Goal: Check status: Check status

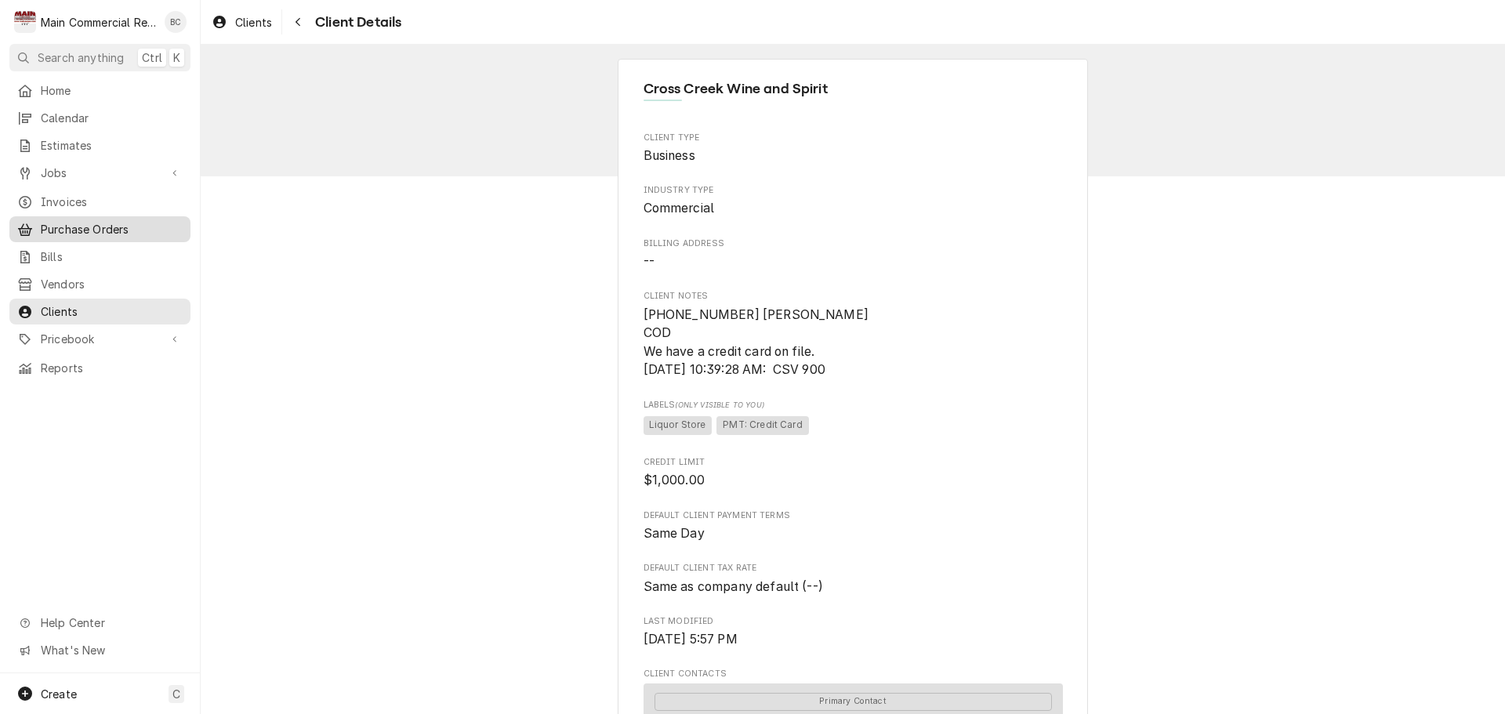
click at [87, 233] on link "Purchase Orders" at bounding box center [99, 229] width 181 height 26
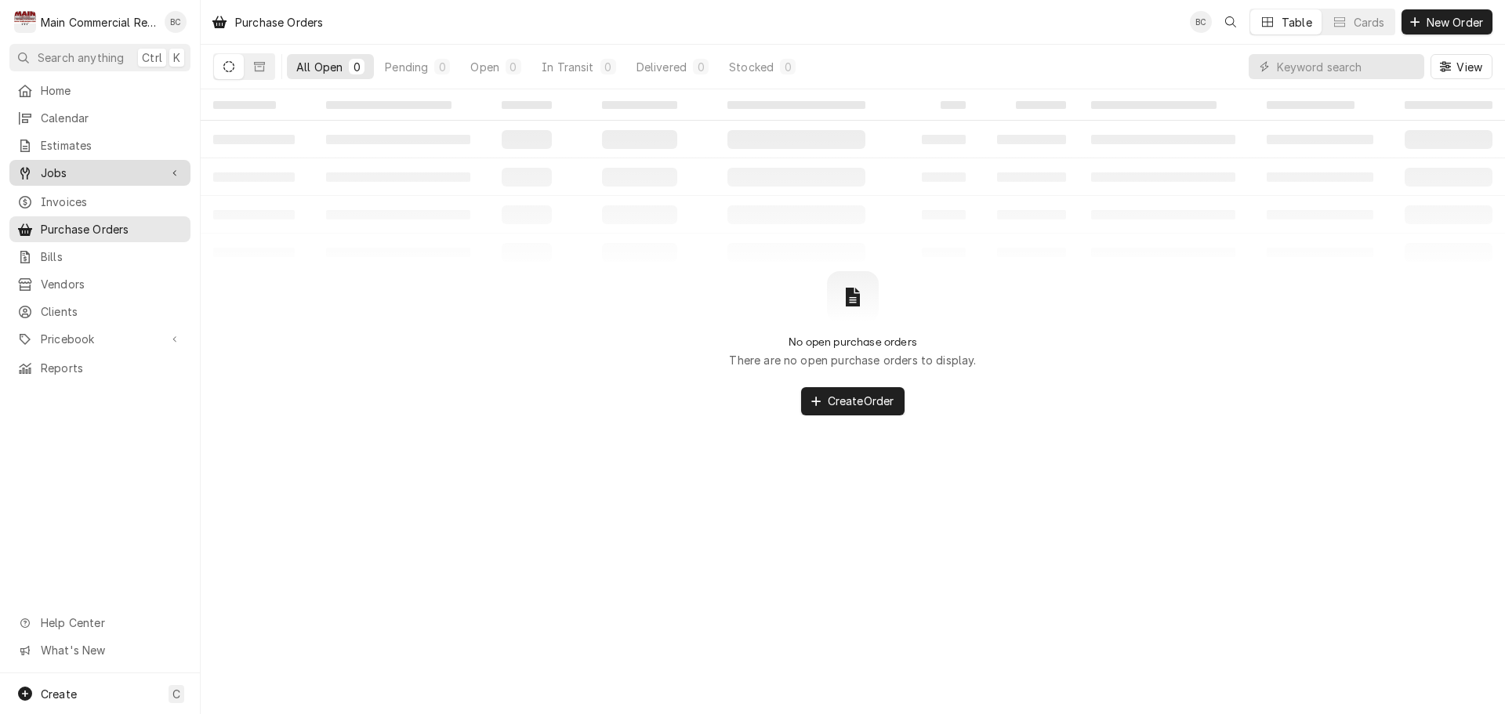
click at [64, 165] on span "Jobs" at bounding box center [100, 173] width 118 height 16
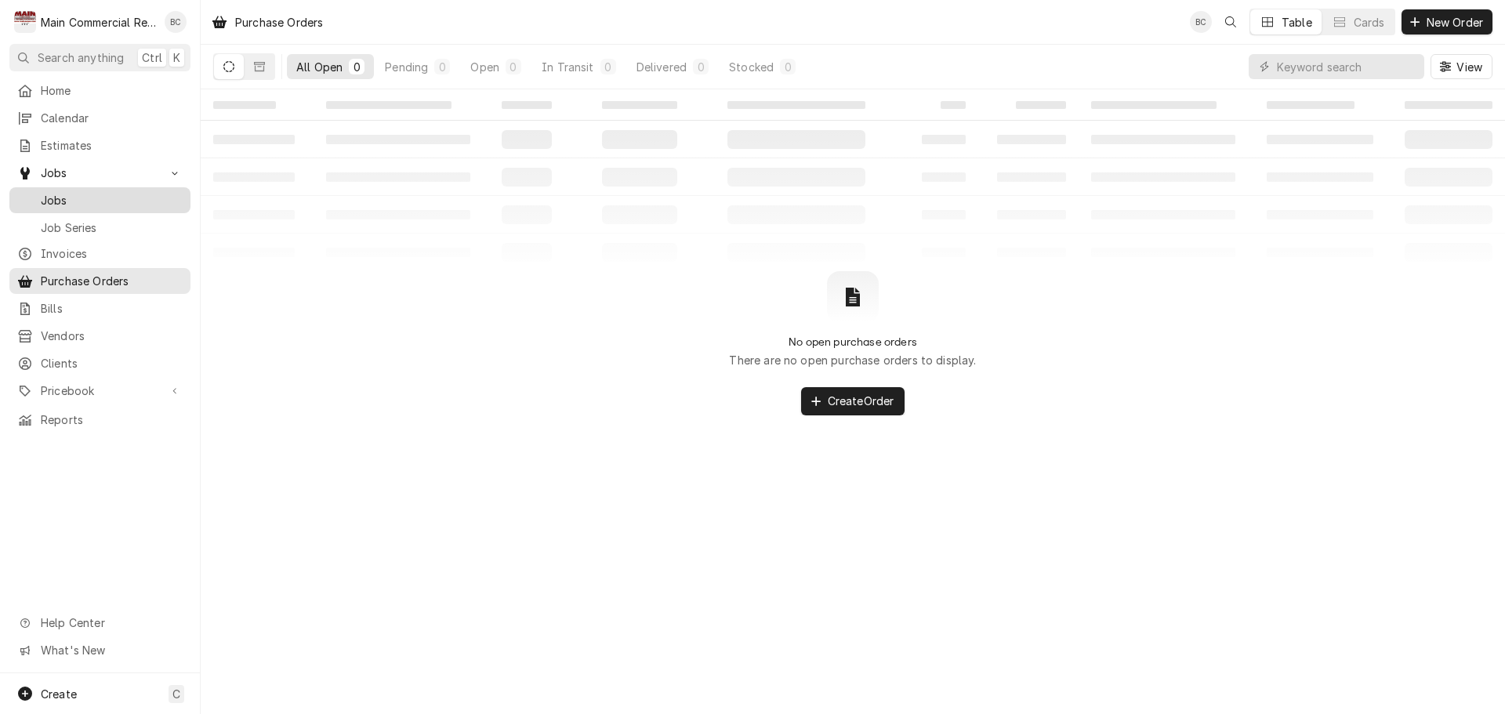
click at [80, 193] on span "Jobs" at bounding box center [112, 200] width 142 height 16
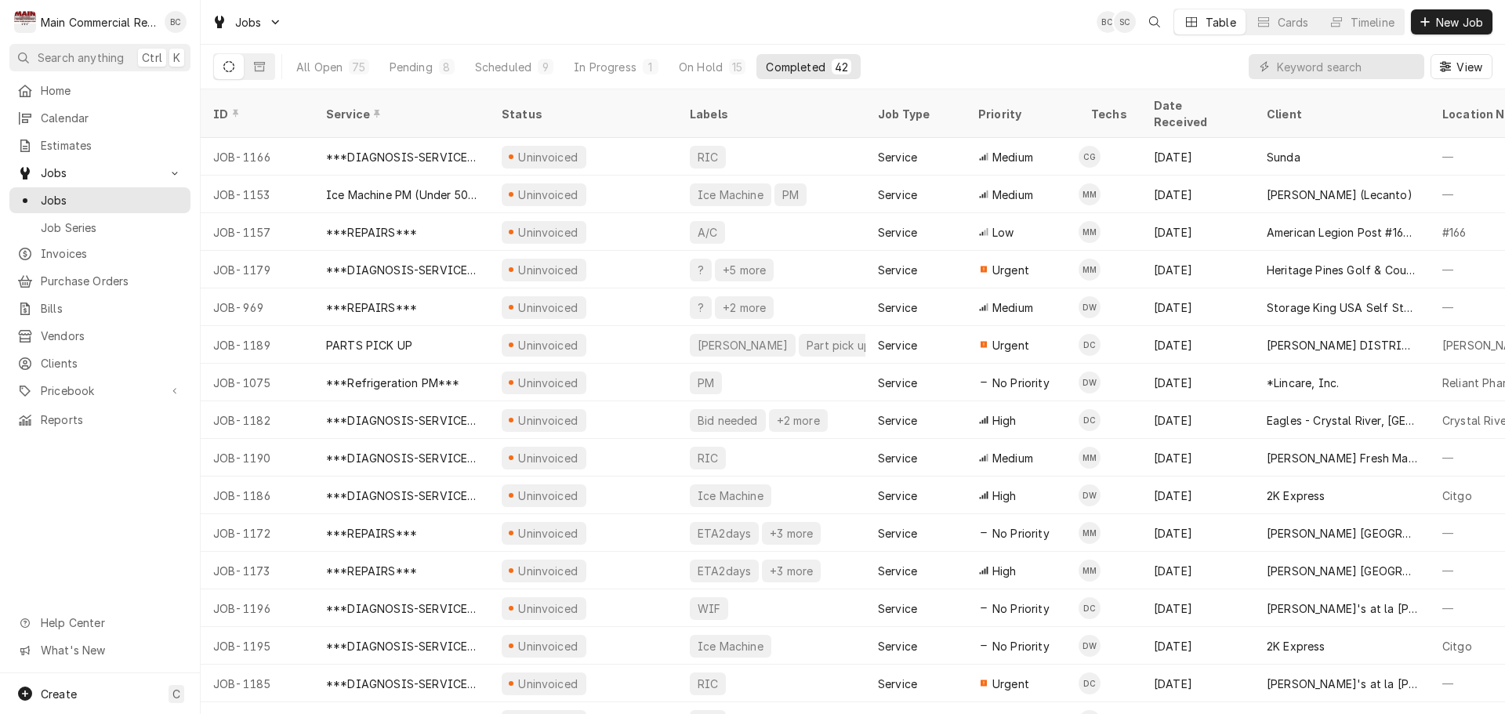
click at [80, 193] on span "Jobs" at bounding box center [112, 200] width 142 height 16
click at [791, 74] on div "Completed" at bounding box center [795, 67] width 59 height 16
click at [792, 70] on div "Completed" at bounding box center [795, 67] width 59 height 16
click at [810, 67] on div "Completed" at bounding box center [795, 67] width 59 height 16
click at [1297, 63] on input "Dynamic Content Wrapper" at bounding box center [1346, 66] width 139 height 25
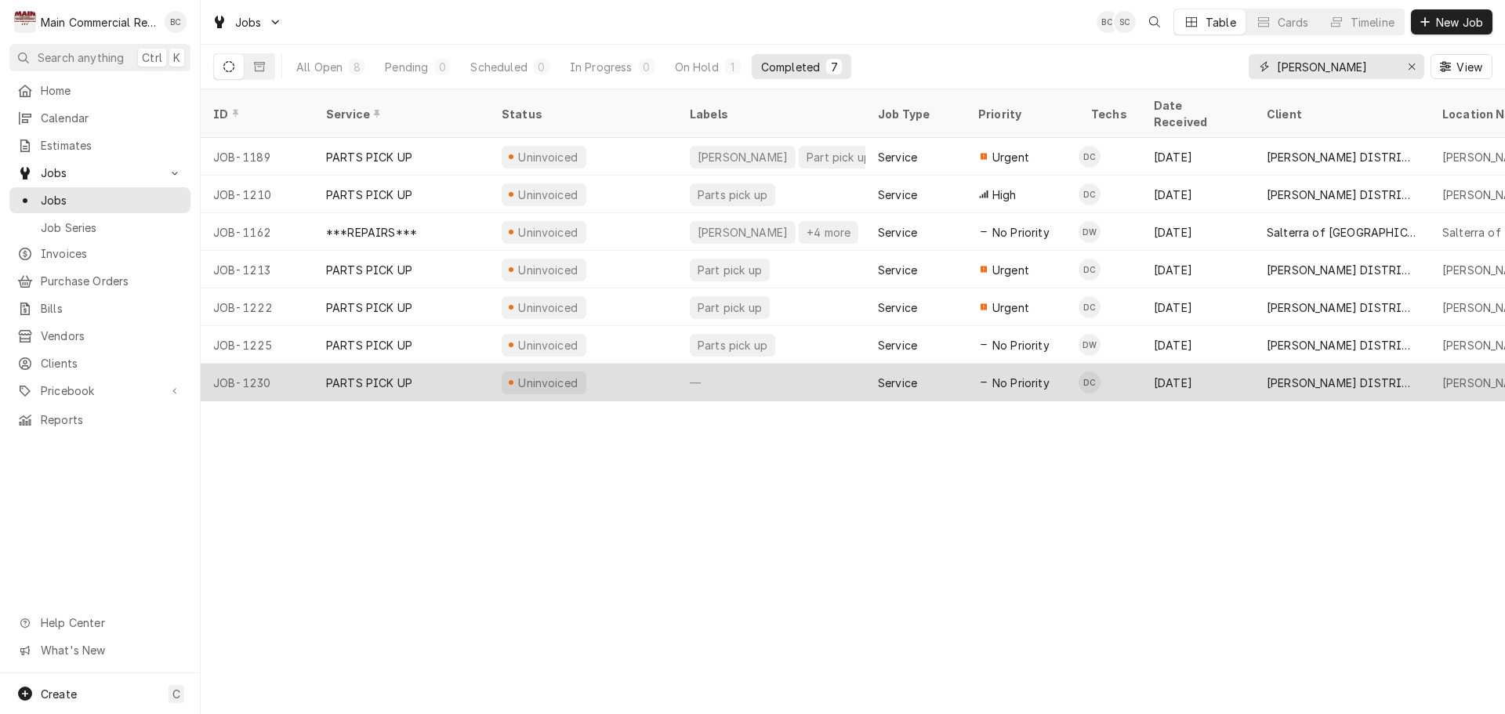
type input "baker"
click at [268, 365] on div "JOB-1230" at bounding box center [257, 383] width 113 height 38
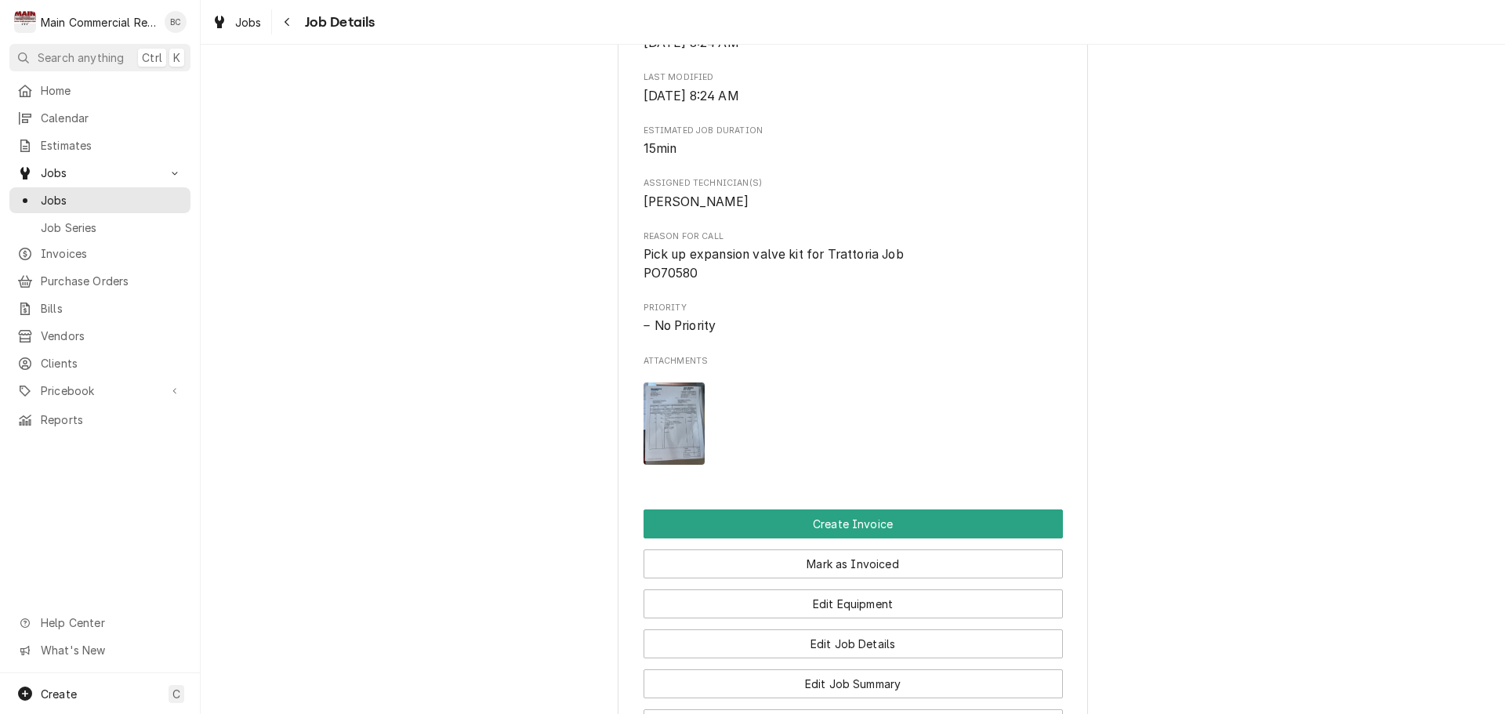
scroll to position [627, 0]
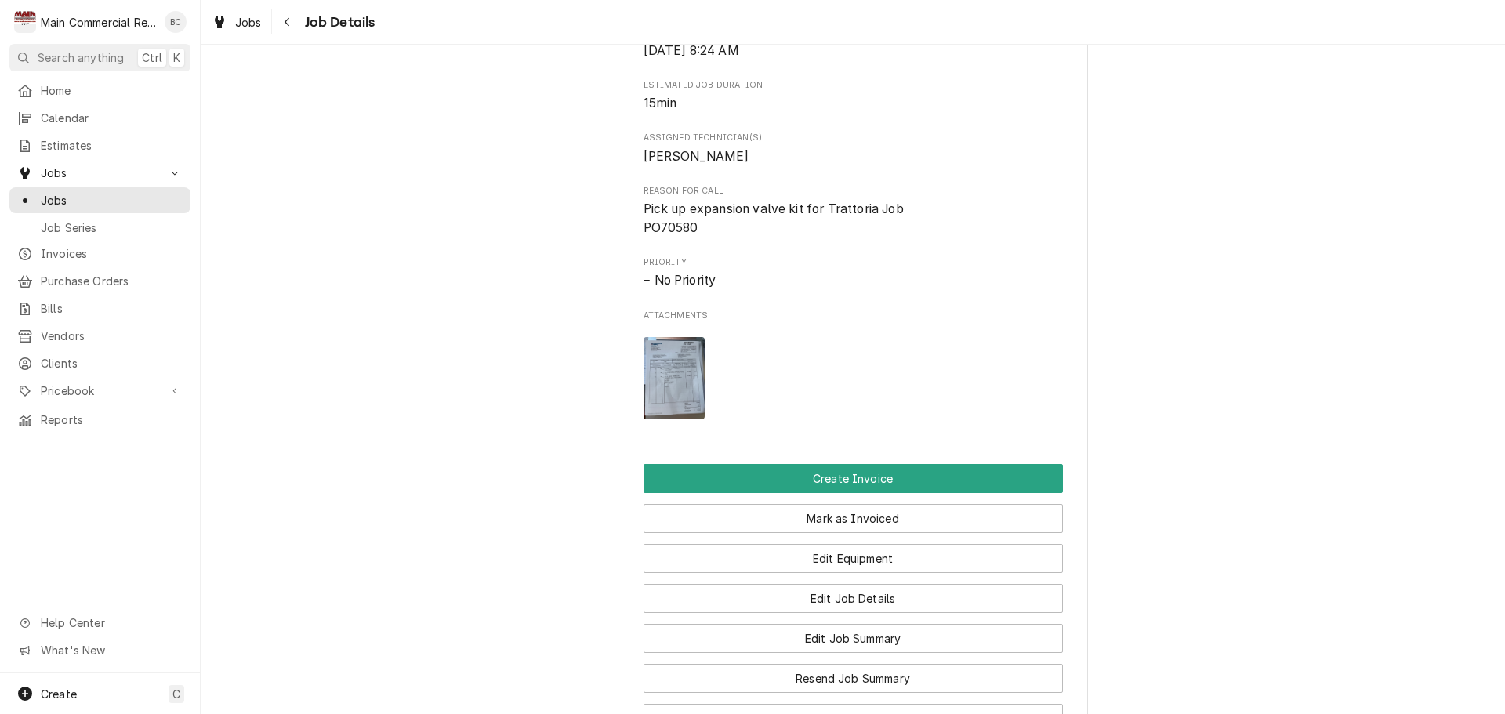
click at [661, 395] on img "Attachments" at bounding box center [674, 378] width 62 height 82
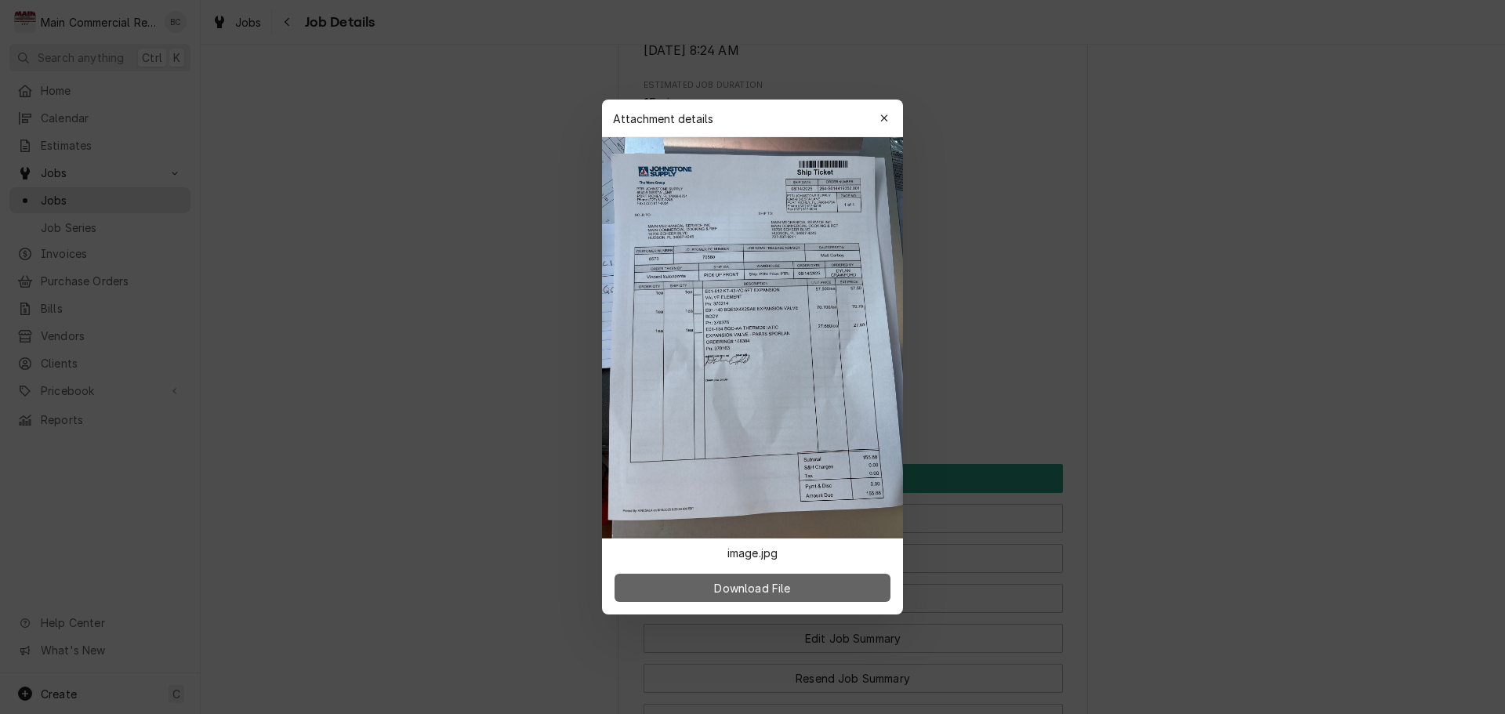
click at [765, 589] on span "Download File" at bounding box center [752, 588] width 82 height 16
click at [881, 118] on icon "button" at bounding box center [884, 118] width 9 height 11
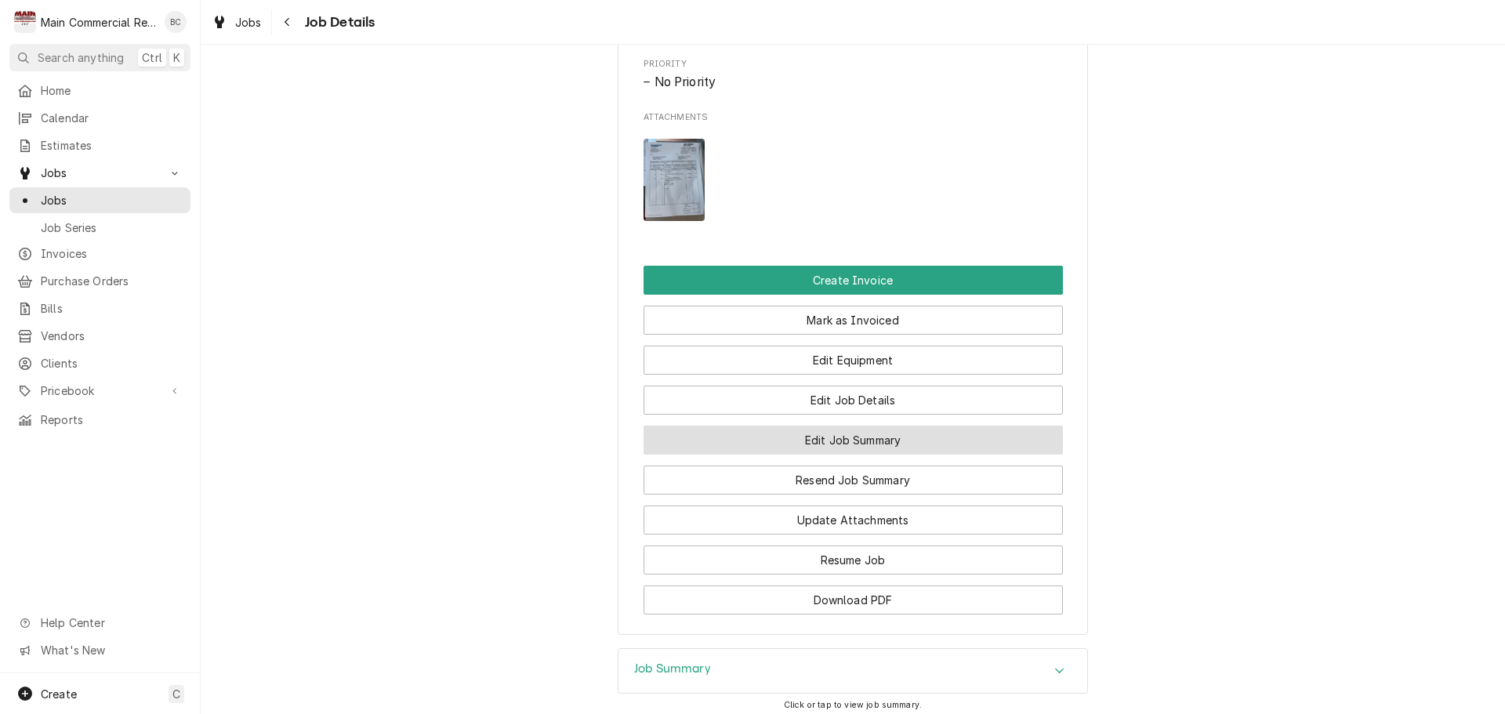
scroll to position [862, 0]
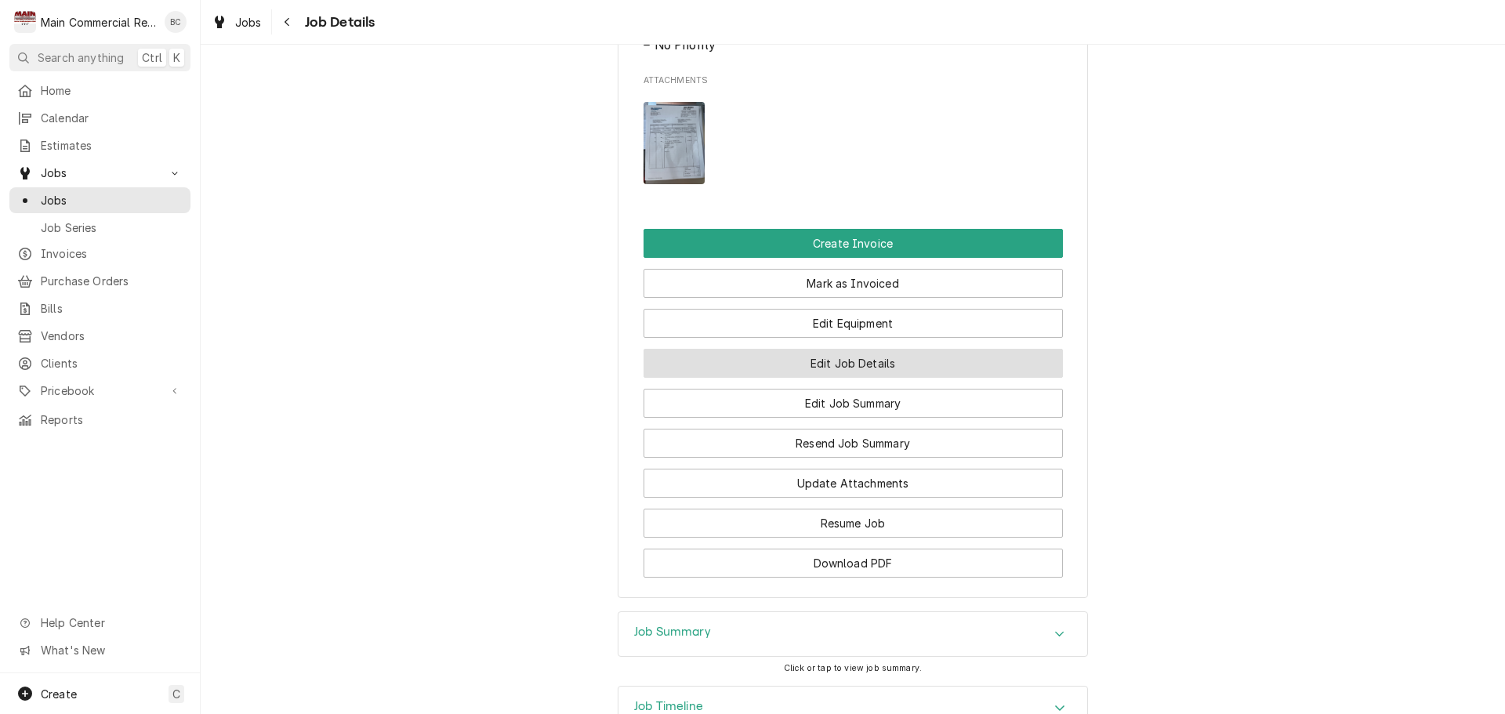
click at [857, 378] on button "Edit Job Details" at bounding box center [852, 363] width 419 height 29
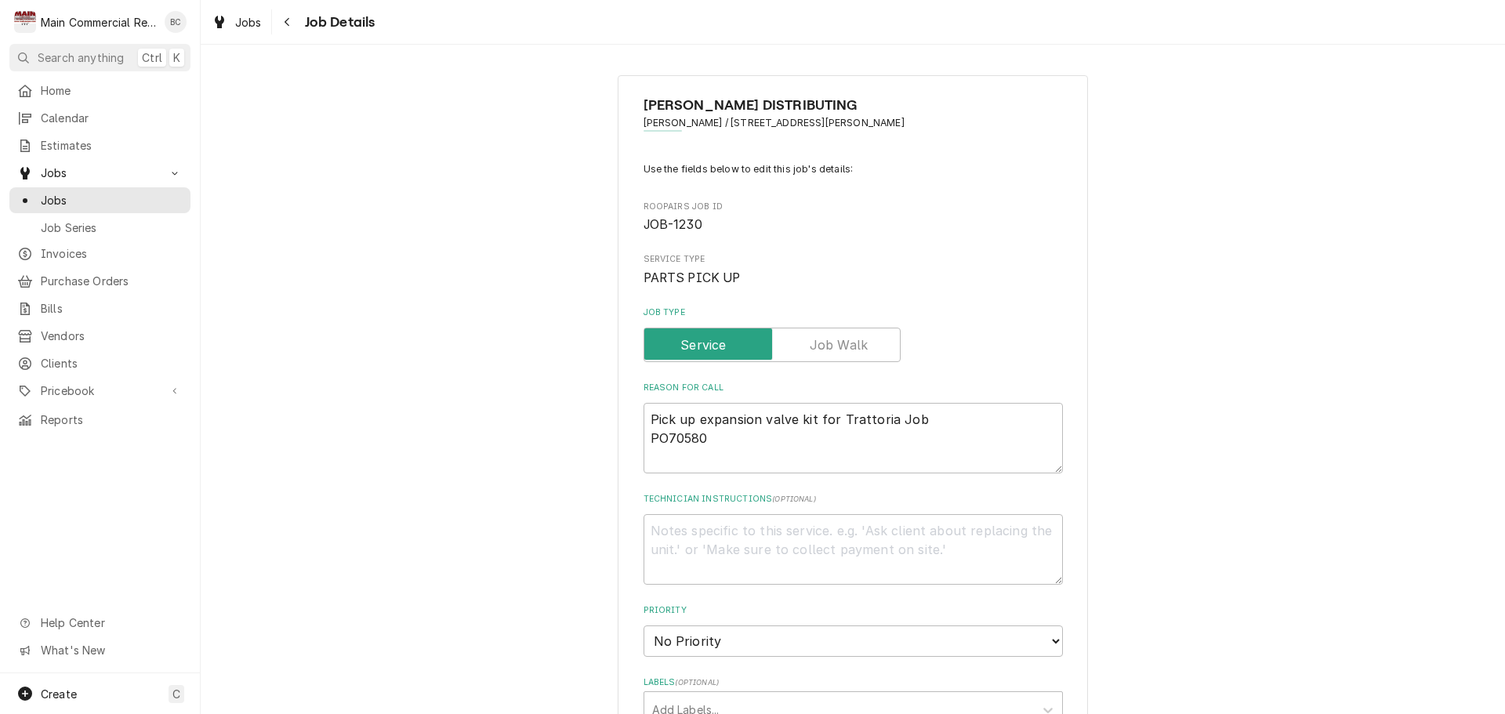
type textarea "x"
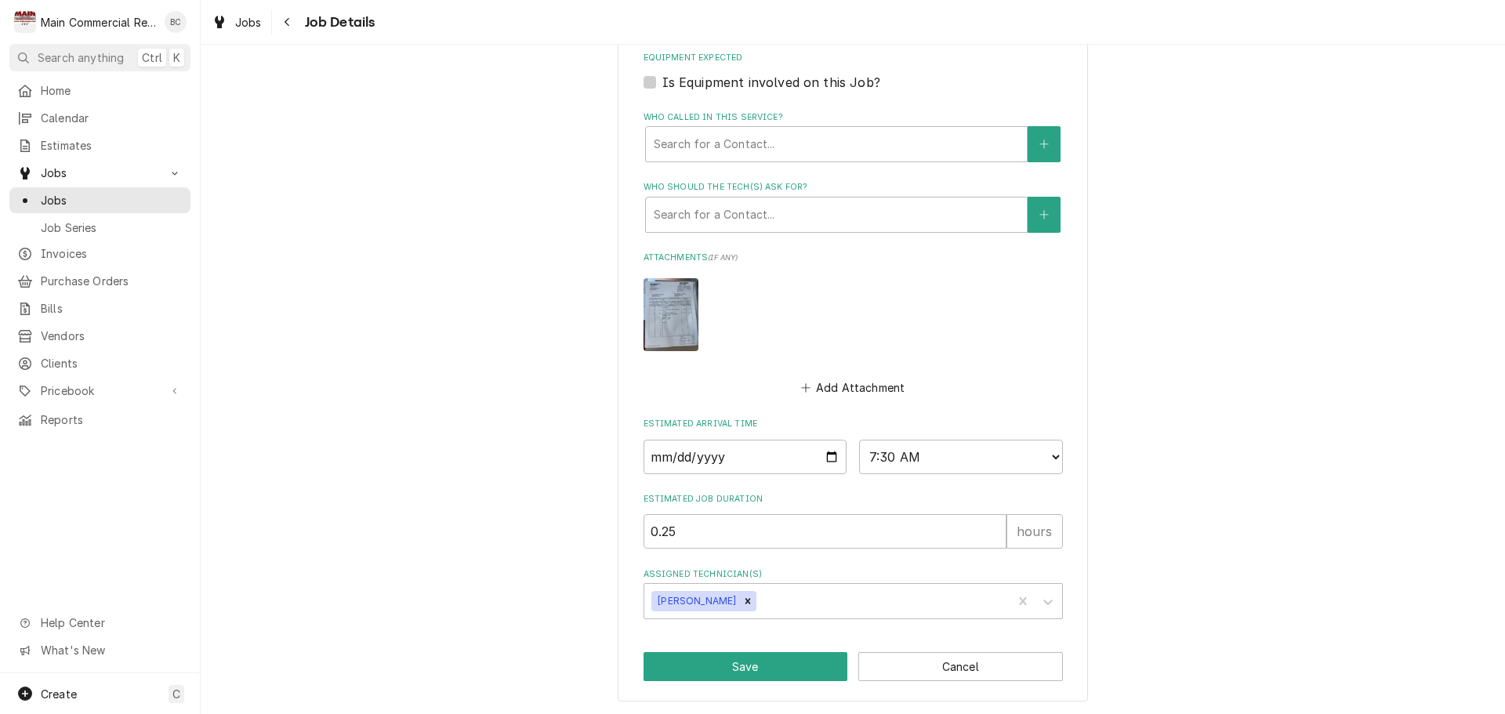
scroll to position [696, 0]
click at [107, 335] on div "Vendors" at bounding box center [100, 336] width 175 height 20
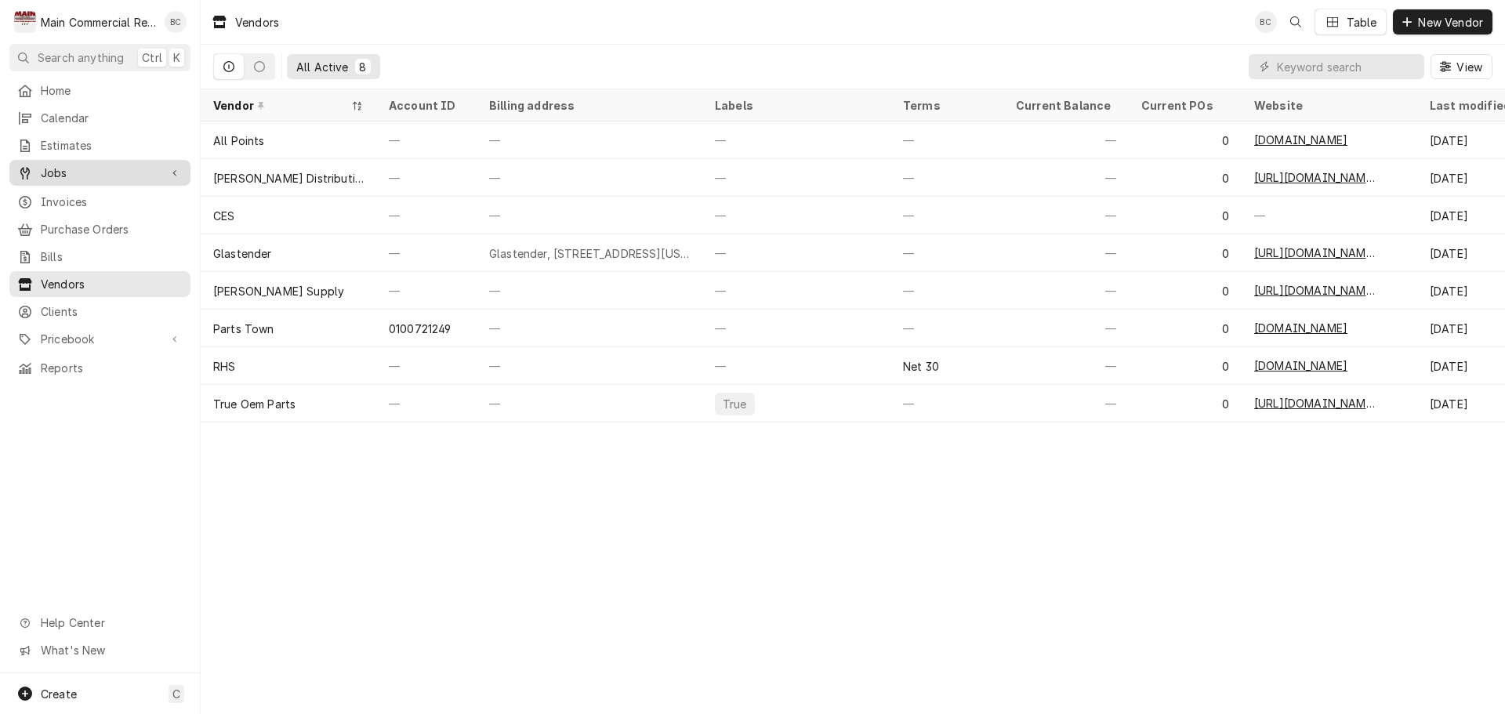
click at [81, 172] on span "Jobs" at bounding box center [100, 173] width 118 height 16
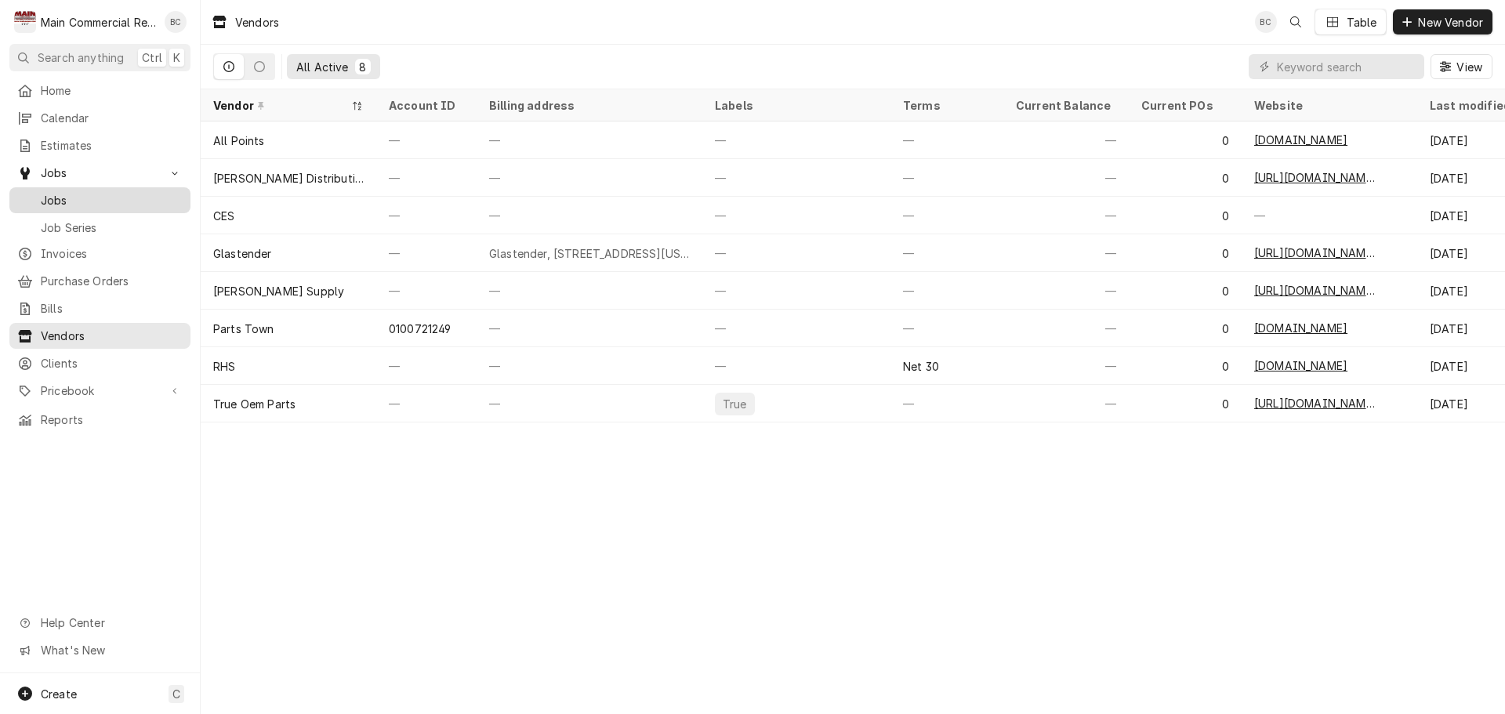
click at [78, 198] on span "Jobs" at bounding box center [112, 200] width 142 height 16
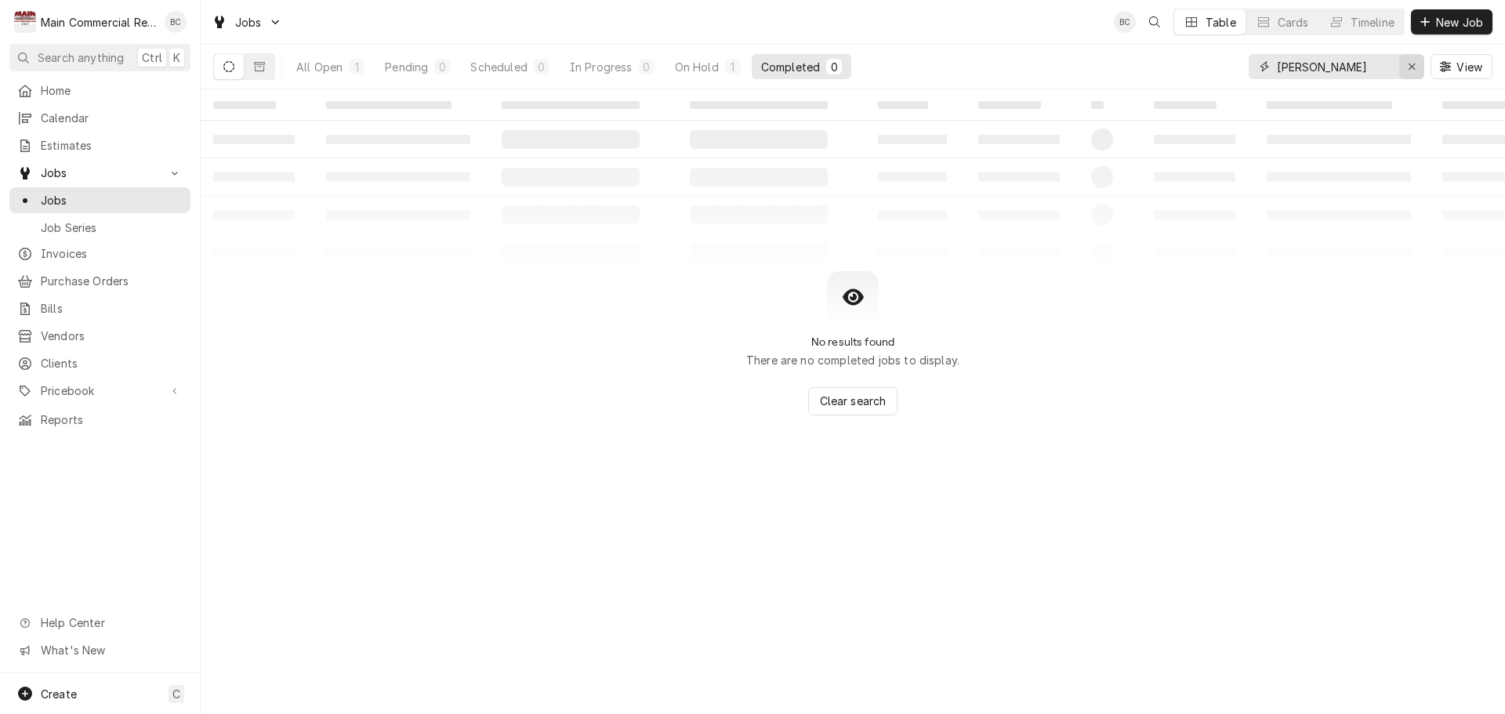
click at [1411, 62] on icon "Erase input" at bounding box center [1412, 66] width 9 height 11
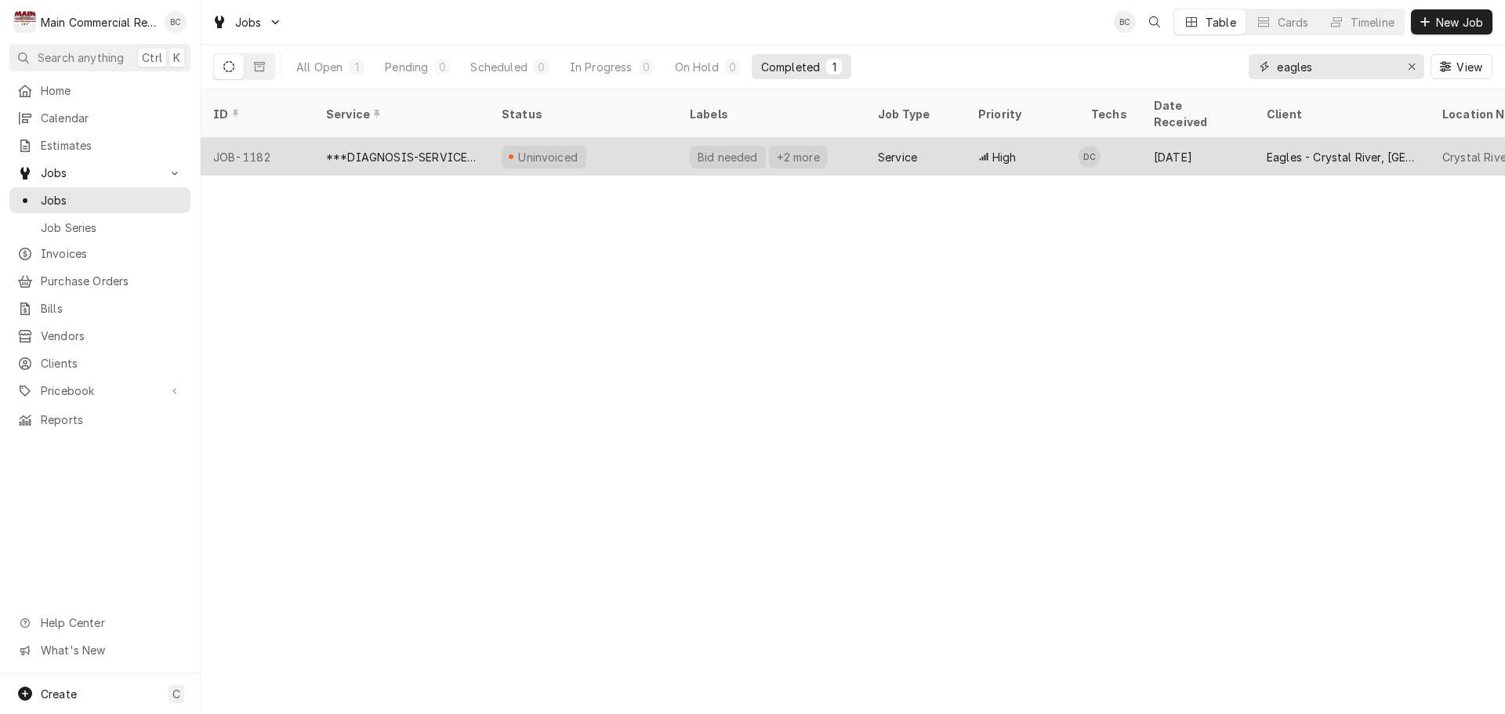
type input "eagles"
click at [253, 139] on div "JOB-1182" at bounding box center [257, 157] width 113 height 38
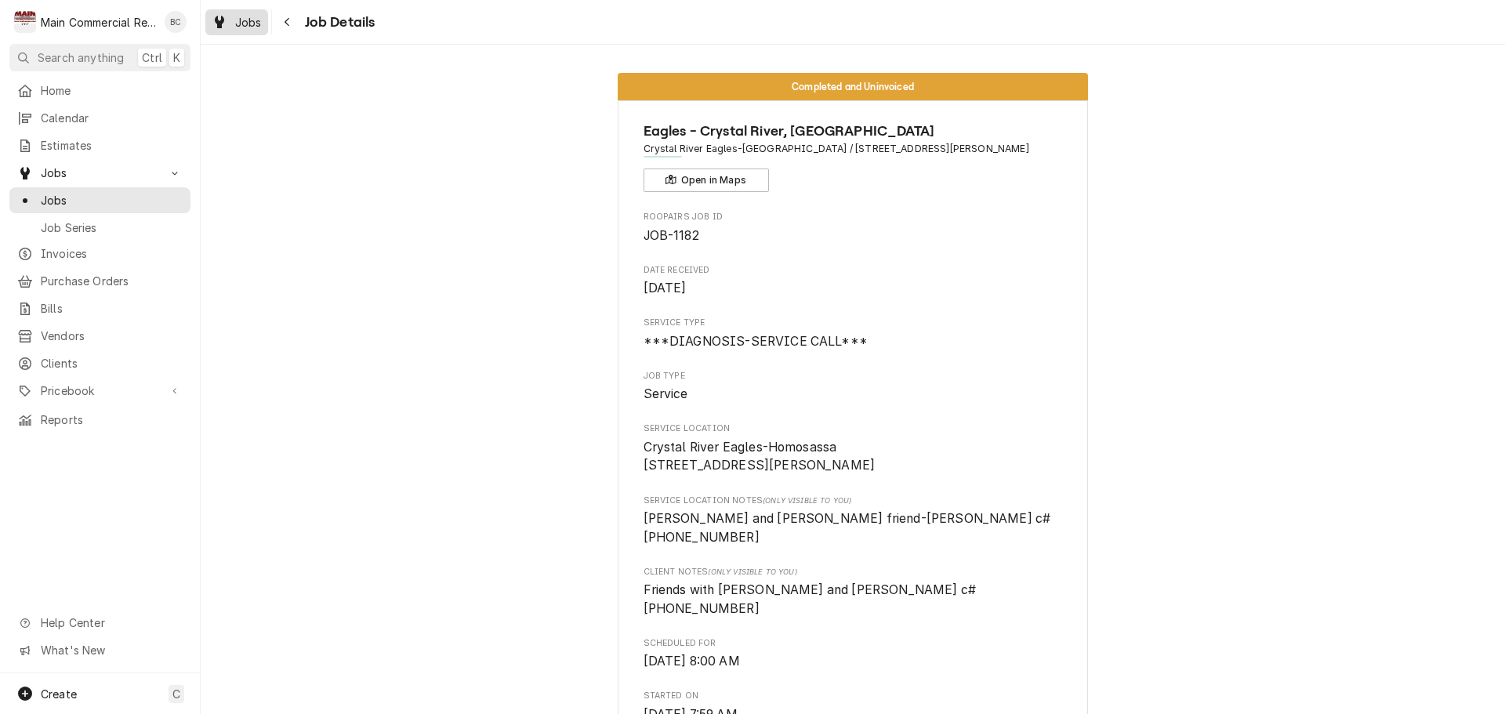
click at [252, 24] on span "Jobs" at bounding box center [248, 22] width 27 height 16
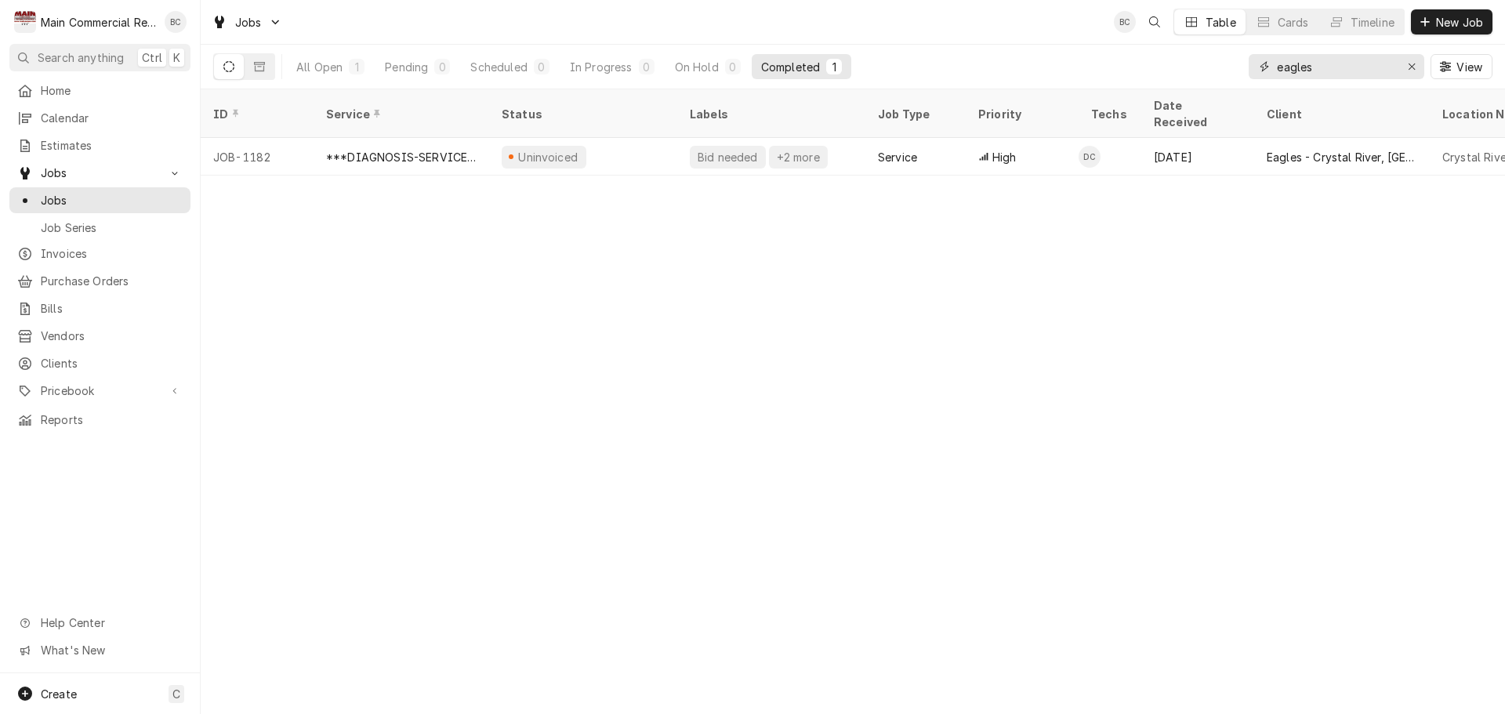
click at [1360, 66] on input "eagles" at bounding box center [1336, 66] width 118 height 25
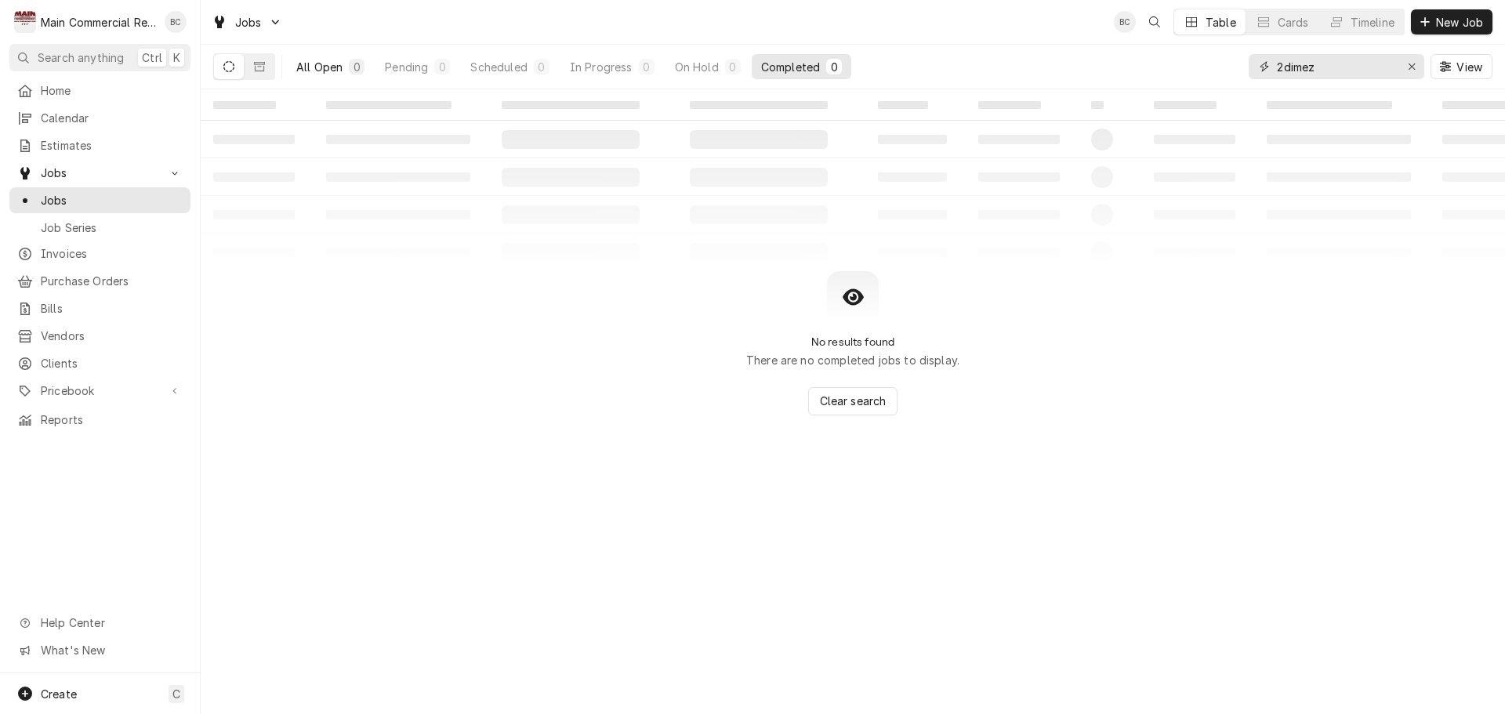
type input "2dimez"
click at [339, 72] on div "All Open" at bounding box center [319, 67] width 46 height 16
click at [1364, 71] on input "2dimez" at bounding box center [1336, 66] width 118 height 25
click at [1417, 67] on div "Erase input" at bounding box center [1412, 67] width 16 height 16
